Goal: Download file/media

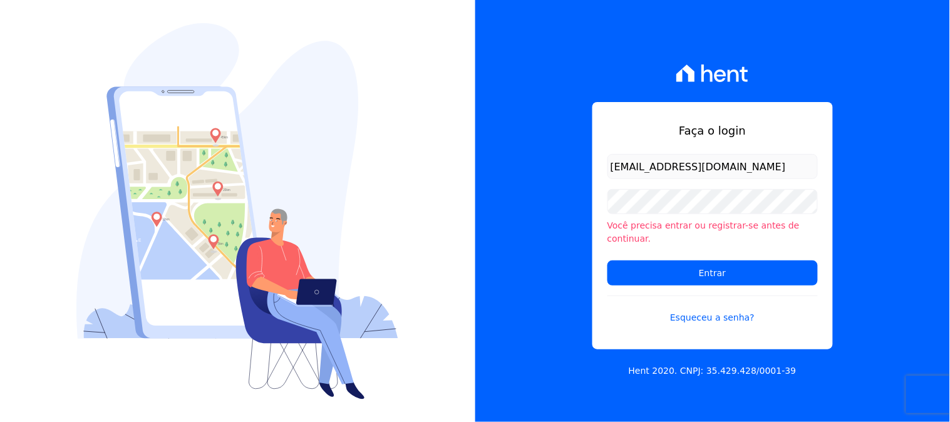
type input "[EMAIL_ADDRESS][DOMAIN_NAME]"
click at [608, 261] on input "Entrar" at bounding box center [713, 273] width 210 height 25
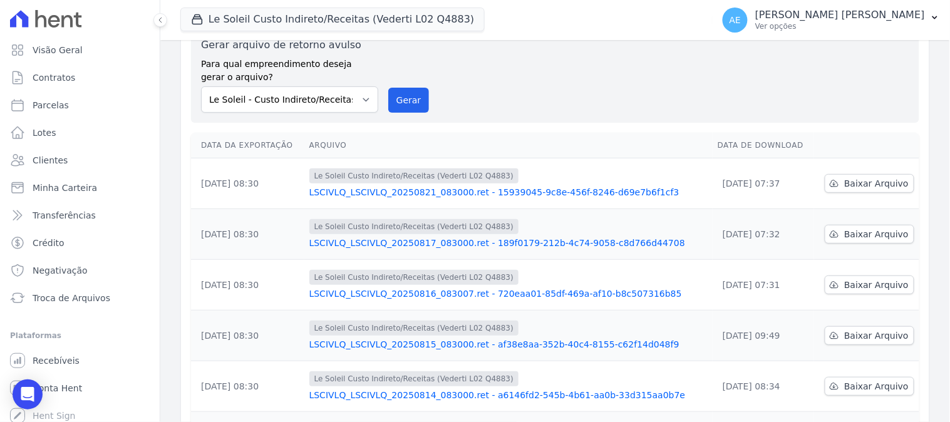
scroll to position [70, 0]
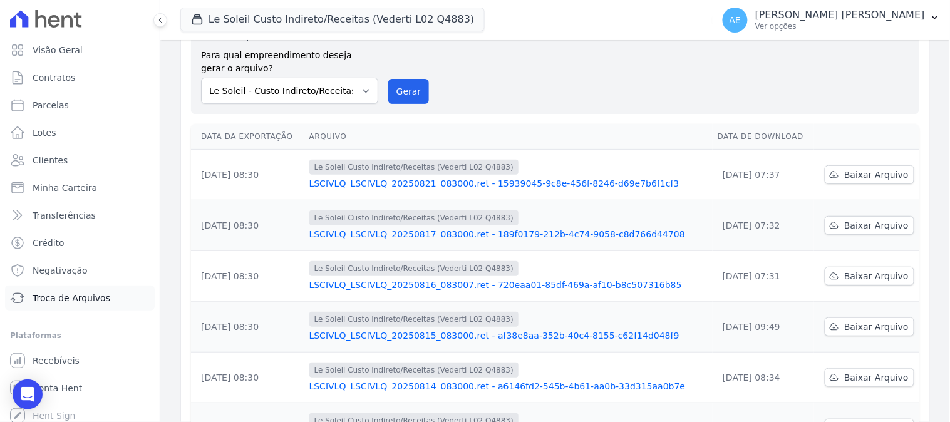
click at [70, 296] on span "Troca de Arquivos" at bounding box center [72, 298] width 78 height 13
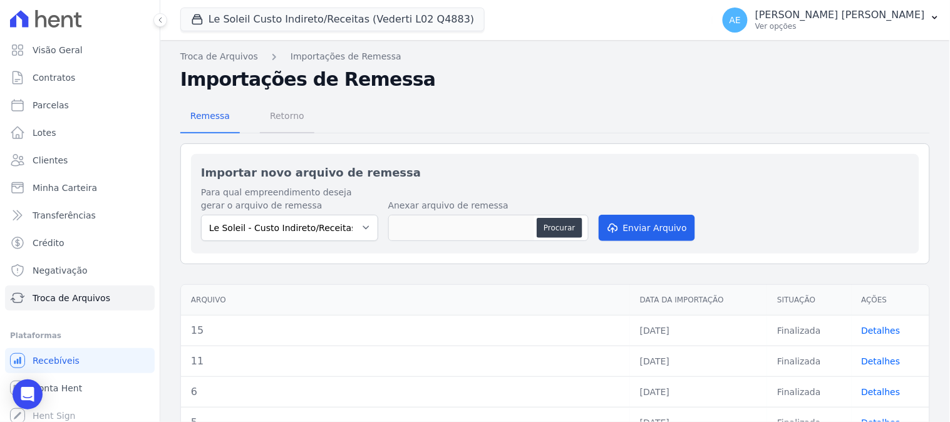
click at [286, 114] on span "Retorno" at bounding box center [286, 115] width 49 height 25
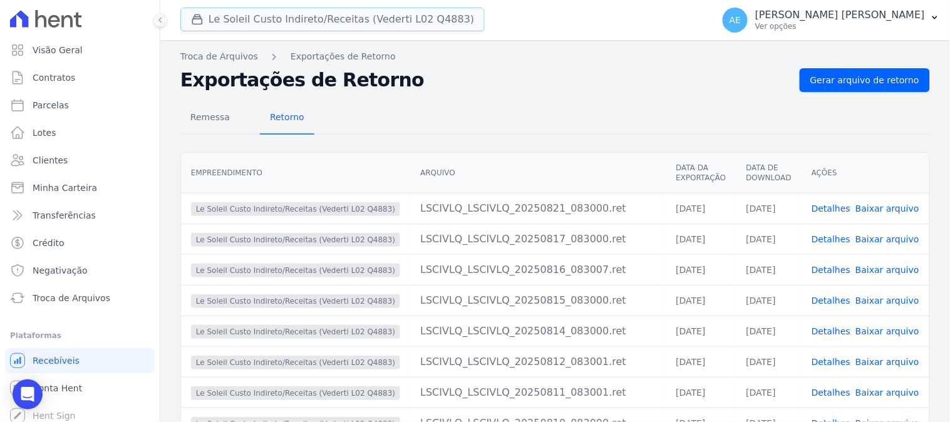
click at [286, 24] on button "Le Soleil Custo Indireto/Receitas (Vederti L02 Q4883)" at bounding box center [332, 20] width 304 height 24
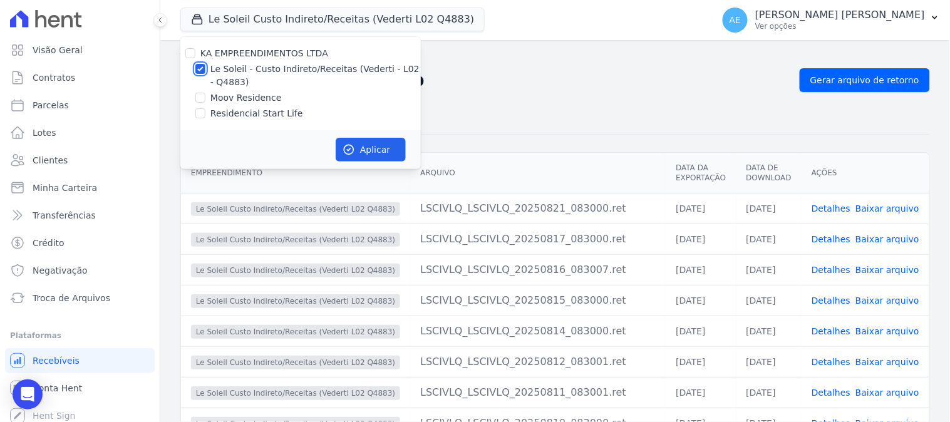
click at [201, 71] on input "Le Soleil - Custo Indireto/Receitas (Vederti - L02 - Q4883)" at bounding box center [200, 69] width 10 height 10
checkbox input "false"
click at [202, 94] on input "Moov Residence" at bounding box center [200, 98] width 10 height 10
checkbox input "true"
click at [353, 148] on icon "button" at bounding box center [349, 149] width 13 height 13
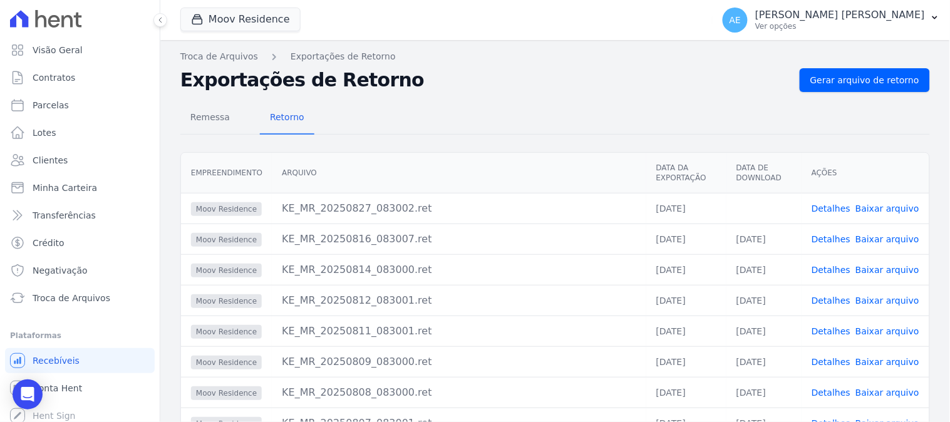
click at [890, 207] on link "Baixar arquivo" at bounding box center [888, 209] width 64 height 10
click at [237, 26] on button "Moov Residence" at bounding box center [240, 20] width 120 height 24
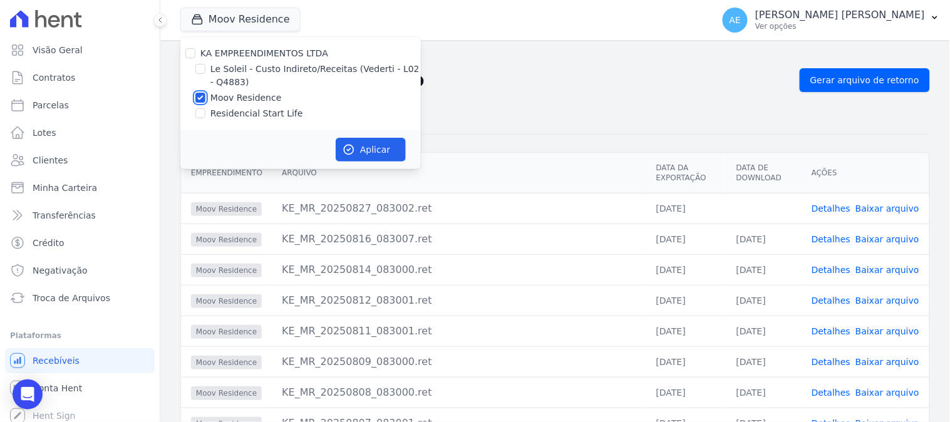
click at [199, 95] on input "Moov Residence" at bounding box center [200, 98] width 10 height 10
checkbox input "false"
click at [198, 116] on input "Residencial Start Life" at bounding box center [200, 113] width 10 height 10
checkbox input "true"
click at [367, 145] on button "Aplicar" at bounding box center [371, 150] width 70 height 24
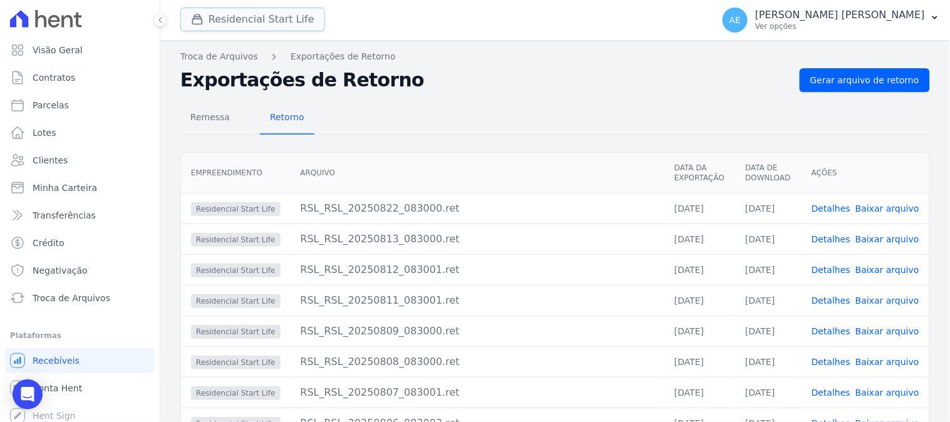
click at [295, 18] on button "Residencial Start Life" at bounding box center [252, 20] width 145 height 24
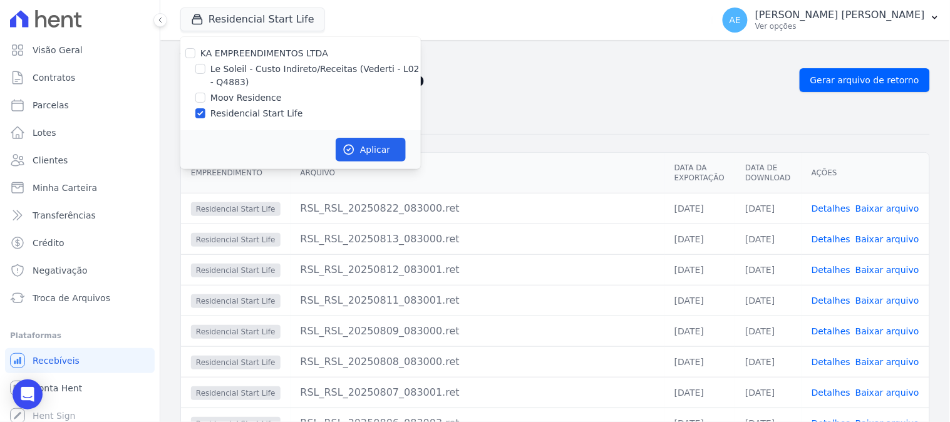
click at [207, 65] on div "Le Soleil - Custo Indireto/Receitas (Vederti - L02 - Q4883)" at bounding box center [300, 76] width 241 height 26
click at [200, 65] on input "Le Soleil - Custo Indireto/Receitas (Vederti - L02 - Q4883)" at bounding box center [200, 69] width 10 height 10
checkbox input "true"
click at [202, 113] on input "Residencial Start Life" at bounding box center [200, 113] width 10 height 10
checkbox input "false"
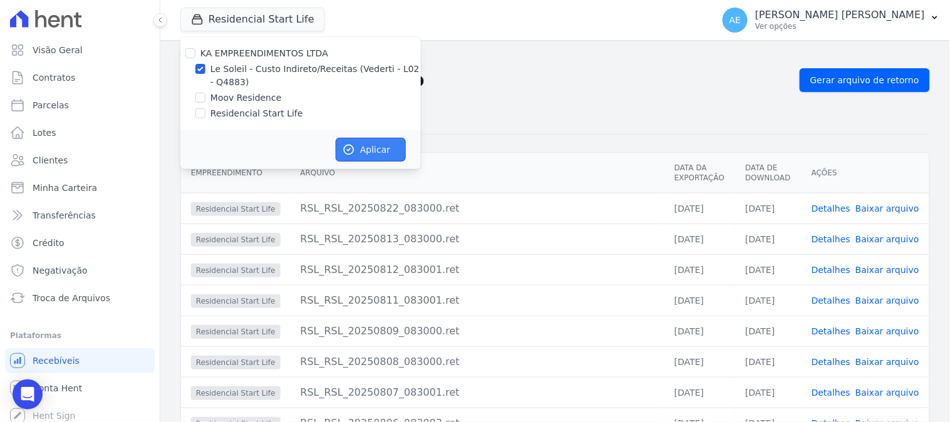
click at [366, 147] on button "Aplicar" at bounding box center [371, 150] width 70 height 24
